Goal: Task Accomplishment & Management: Complete application form

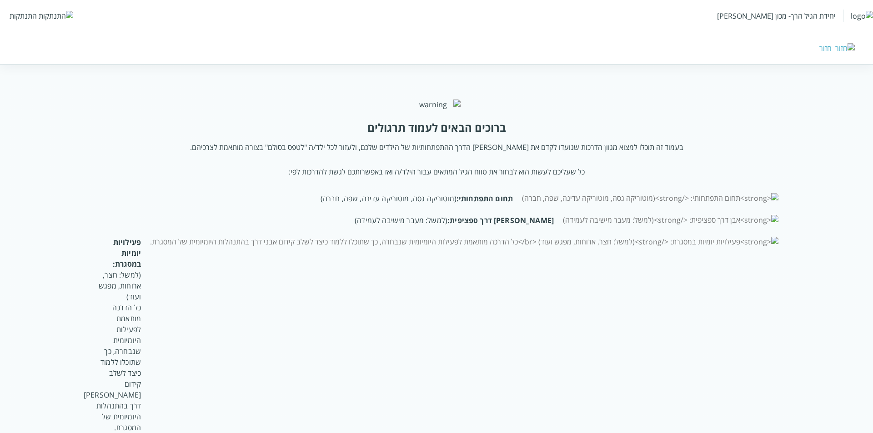
click at [8, 14] on div "יחידת הגיל הרך- מכון ברנקו וייס התנתקות" at bounding box center [436, 16] width 873 height 32
click at [26, 16] on div "התנתקות" at bounding box center [23, 16] width 27 height 10
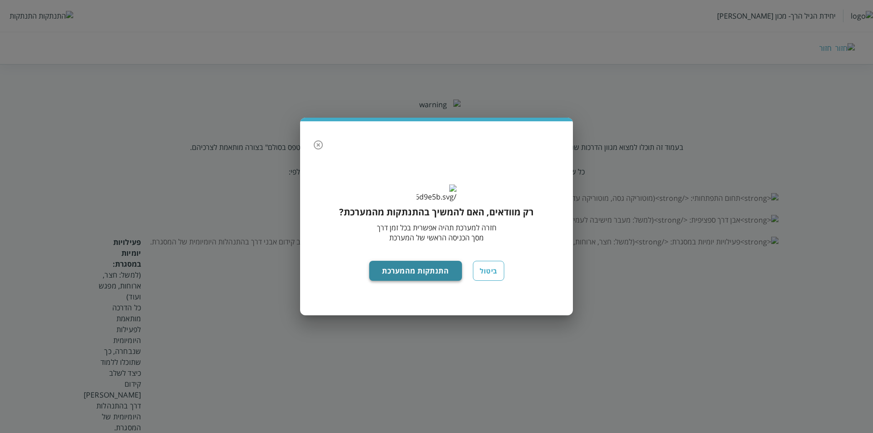
click at [437, 281] on button "התנתקות מהמערכת" at bounding box center [415, 271] width 93 height 20
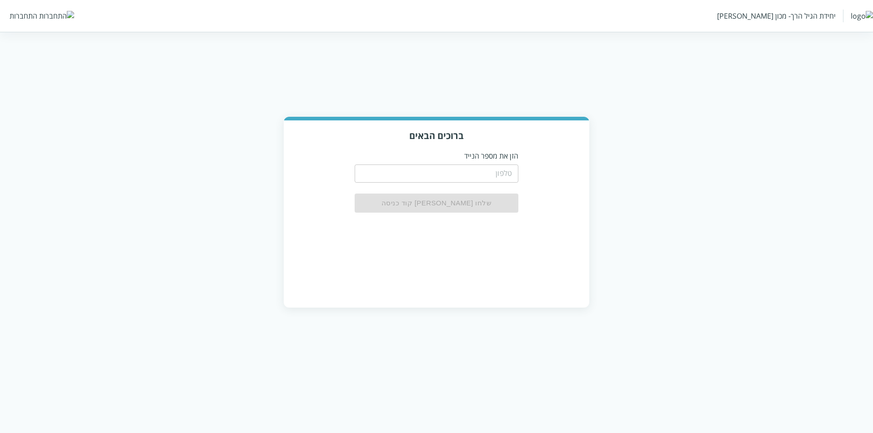
click at [486, 170] on input "tel" at bounding box center [437, 174] width 164 height 18
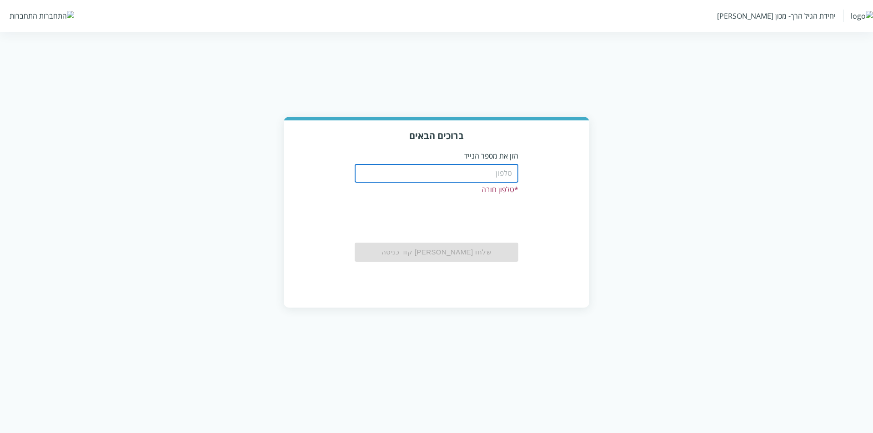
click at [511, 172] on input "tel" at bounding box center [437, 174] width 164 height 18
type input "0533115537"
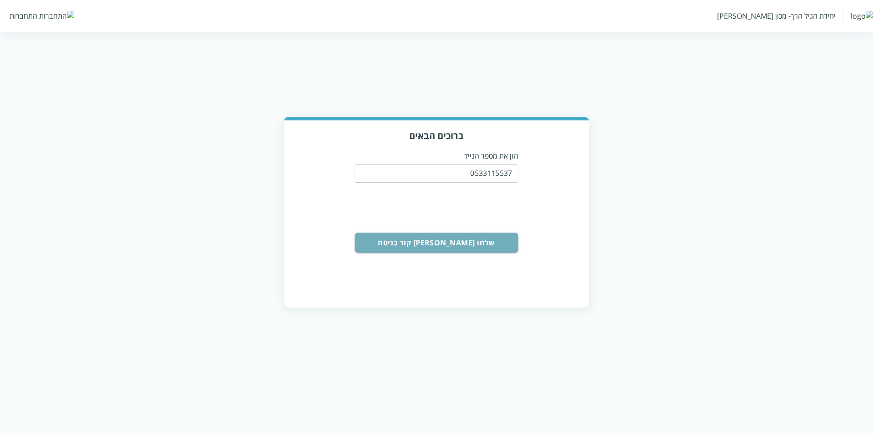
drag, startPoint x: 461, startPoint y: 246, endPoint x: 460, endPoint y: 251, distance: 5.5
click at [461, 246] on button "שלחו [PERSON_NAME] קוד כניסה" at bounding box center [437, 243] width 164 height 20
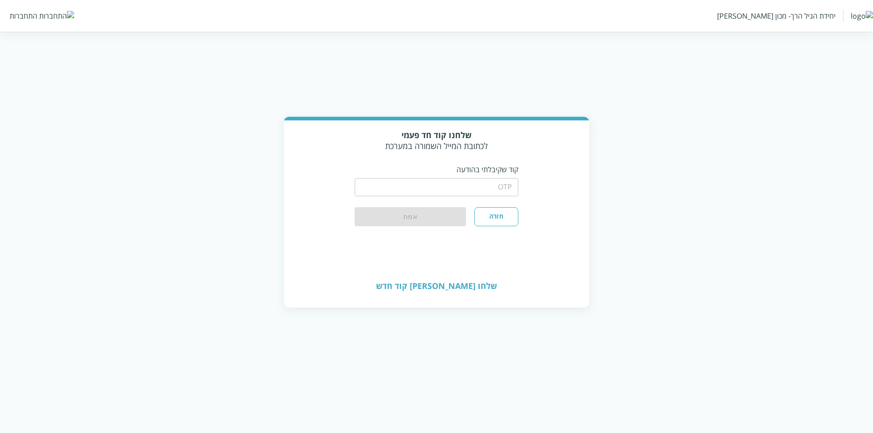
click at [492, 175] on div "​" at bounding box center [437, 187] width 164 height 24
drag, startPoint x: 489, startPoint y: 190, endPoint x: 478, endPoint y: 198, distance: 13.6
click at [489, 190] on input "string" at bounding box center [437, 187] width 164 height 18
type input "1234"
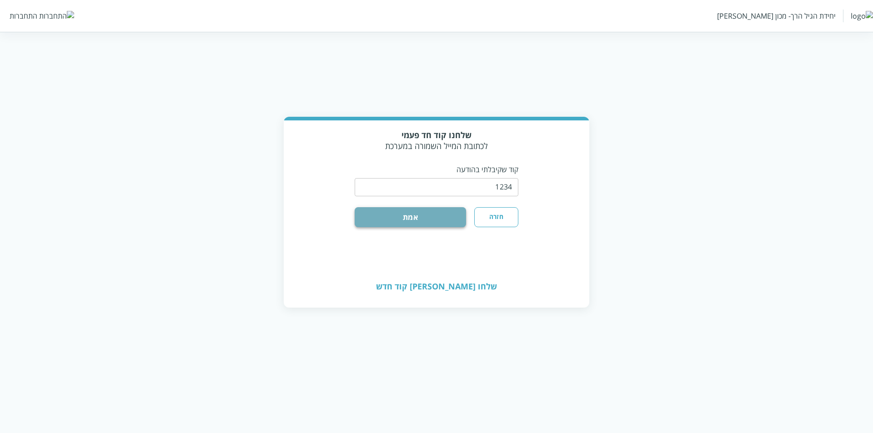
click at [441, 221] on button "אמת" at bounding box center [410, 217] width 111 height 20
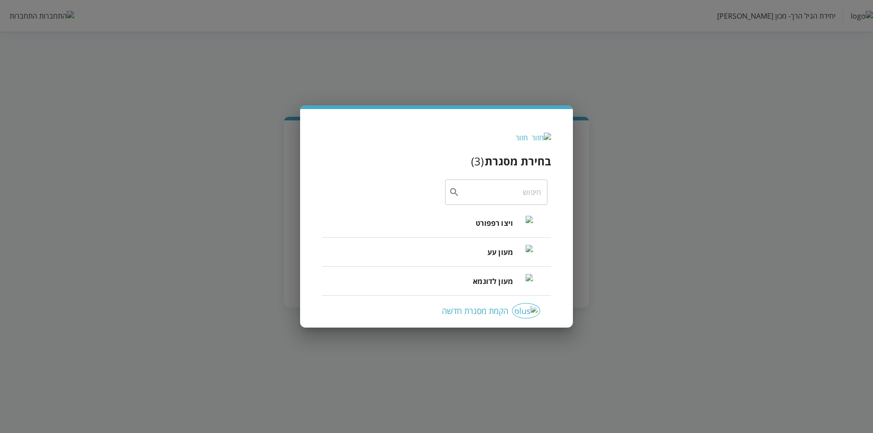
click at [485, 226] on span "ויצו רפפורט" at bounding box center [494, 223] width 37 height 11
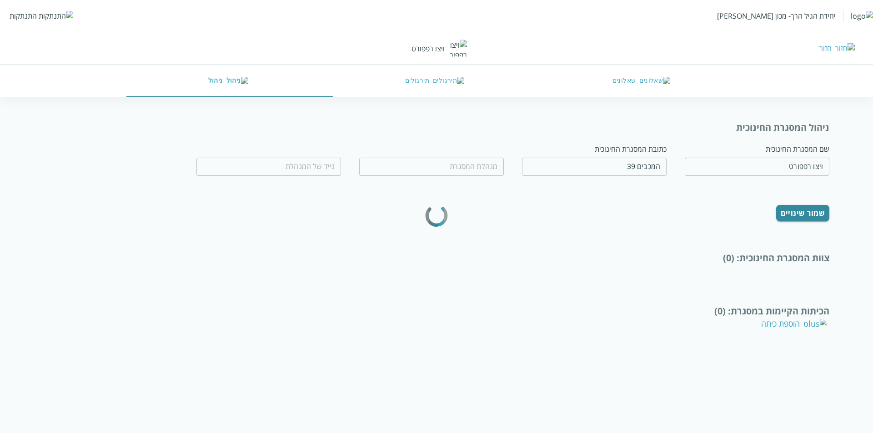
type input "[PERSON_NAME]"
type input "0532654189"
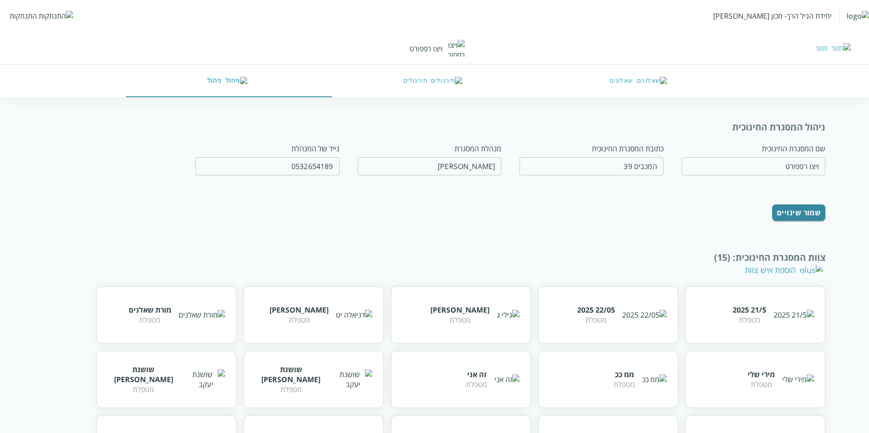
click at [387, 209] on div "שמור שינויים" at bounding box center [466, 208] width 720 height 25
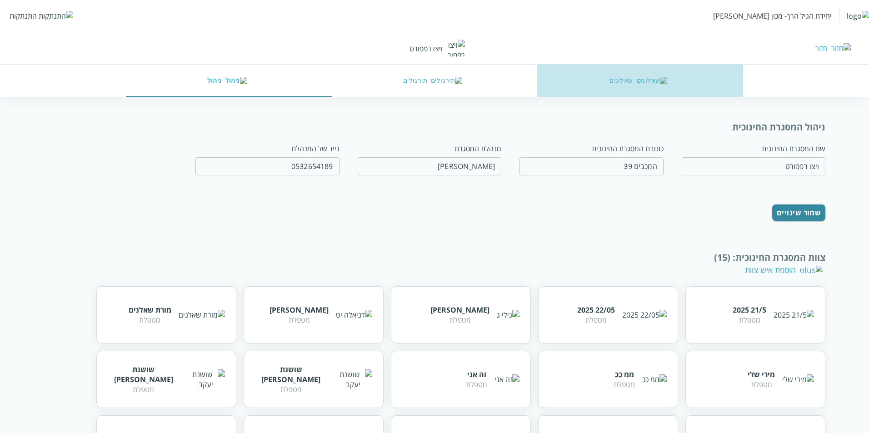
click at [656, 79] on img "button" at bounding box center [652, 81] width 31 height 8
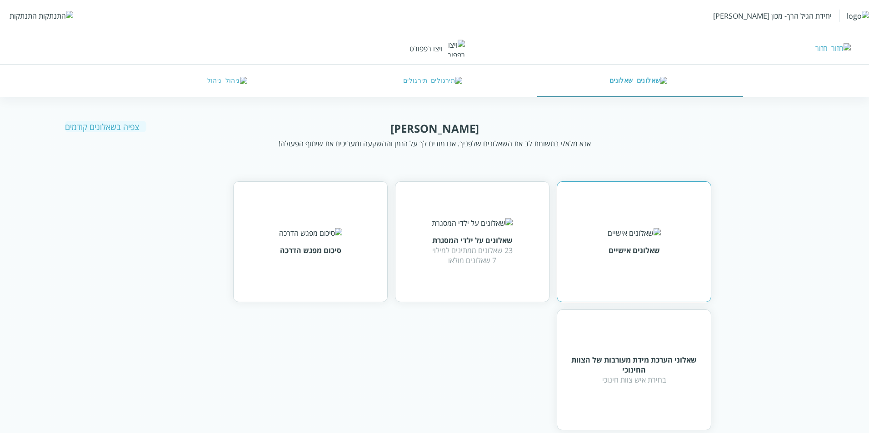
click at [630, 244] on div "שאלונים אישיים" at bounding box center [634, 241] width 53 height 27
click at [630, 244] on html "יחידת הגיל הרך- מכון [PERSON_NAME] התנתקות חזור ויצו [PERSON_NAME] שאלונים תירג…" at bounding box center [434, 224] width 869 height 449
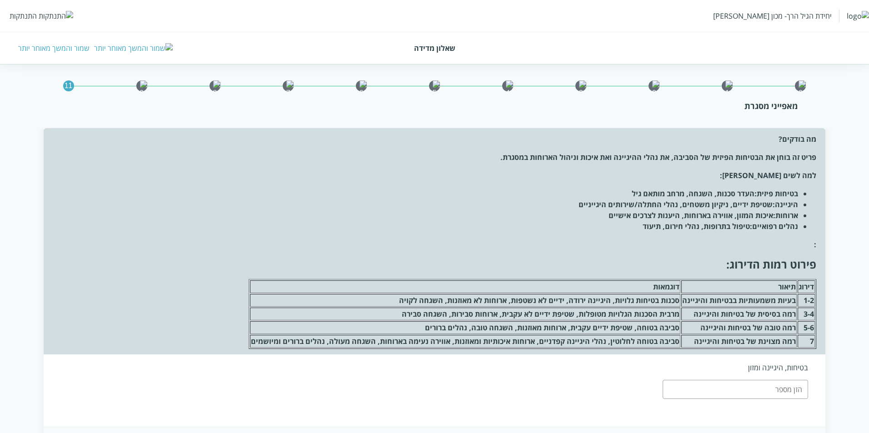
drag, startPoint x: 812, startPoint y: 246, endPoint x: 834, endPoint y: 270, distance: 32.2
drag, startPoint x: 238, startPoint y: 348, endPoint x: 734, endPoint y: 296, distance: 498.4
click at [714, 298] on div "מה בודקים? פריט זה בוחן את הבטיחות הפיזית של הסביבה, את נהלי ההיגיינה ואת איכות…" at bounding box center [435, 241] width 783 height 226
drag, startPoint x: 838, startPoint y: 285, endPoint x: 871, endPoint y: 274, distance: 34.8
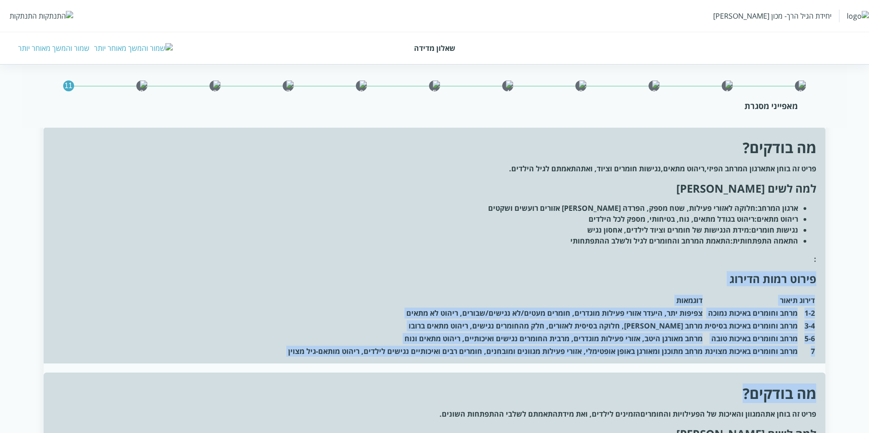
drag, startPoint x: 815, startPoint y: 277, endPoint x: 265, endPoint y: 375, distance: 558.9
click at [790, 359] on div "מה בודקים? פריט זה בוחן את ארגון המרחב הפיזי , ריהוט מתאים , נגישות חומרים וציו…" at bounding box center [435, 245] width 783 height 237
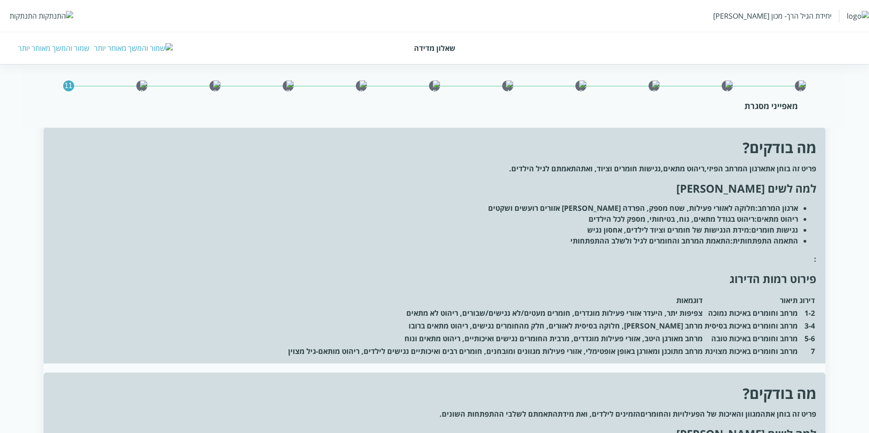
click at [790, 359] on div "מה בודקים? פריט זה בוחן את ארגון המרחב הפיזי , ריהוט מתאים , נגישות חומרים וציו…" at bounding box center [435, 245] width 783 height 237
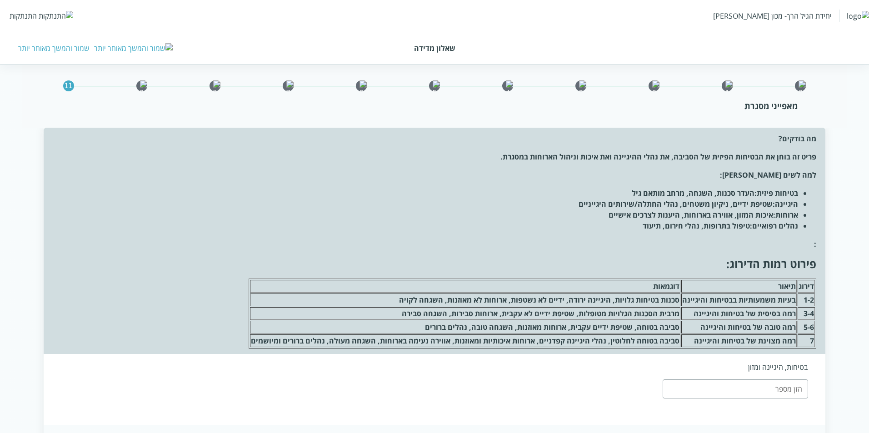
scroll to position [0, 0]
drag, startPoint x: 806, startPoint y: 299, endPoint x: 800, endPoint y: 15, distance: 283.4
